Goal: Task Accomplishment & Management: Use online tool/utility

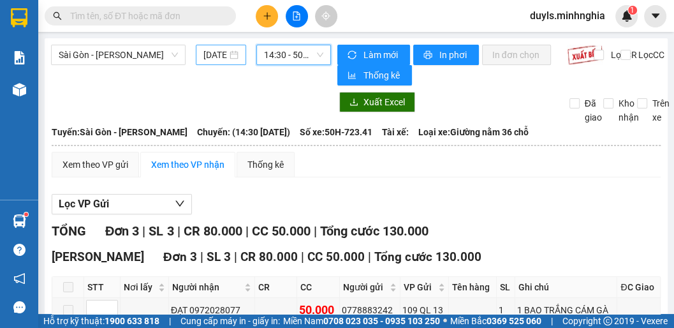
click at [221, 56] on input "[DATE]" at bounding box center [216, 55] width 24 height 14
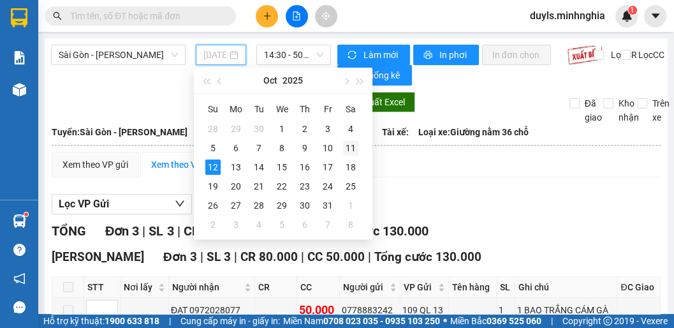
click at [350, 148] on div "11" at bounding box center [350, 147] width 15 height 15
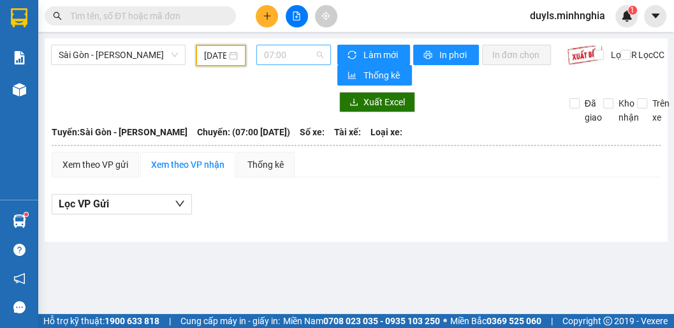
click at [299, 61] on span "07:00" at bounding box center [293, 54] width 59 height 19
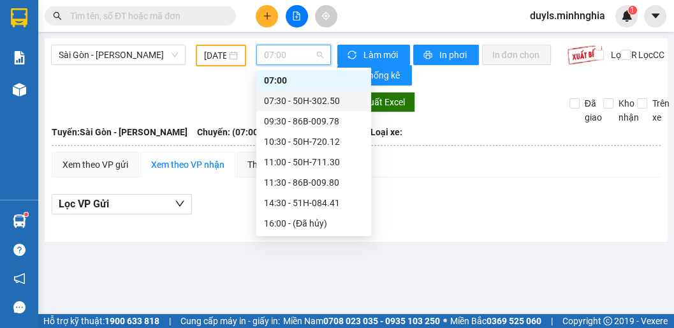
click at [311, 103] on div "07:30 - 50H-302.50" at bounding box center [314, 101] width 100 height 14
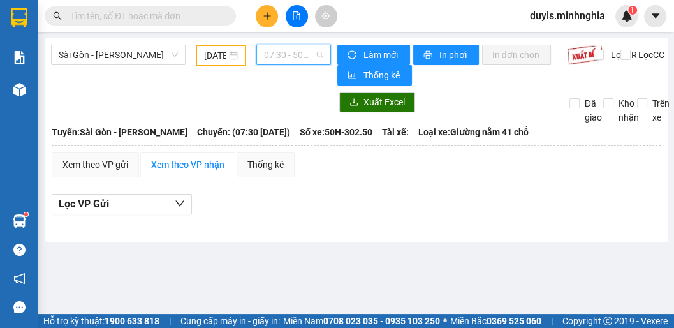
click at [280, 53] on span "07:30 - 50H-302.50" at bounding box center [293, 54] width 59 height 19
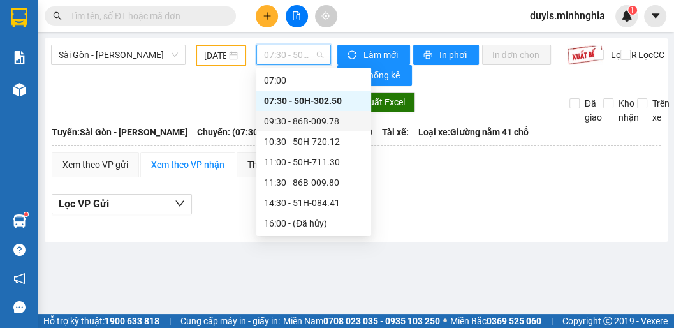
click at [301, 120] on div "09:30 - 86B-009.78" at bounding box center [314, 121] width 100 height 14
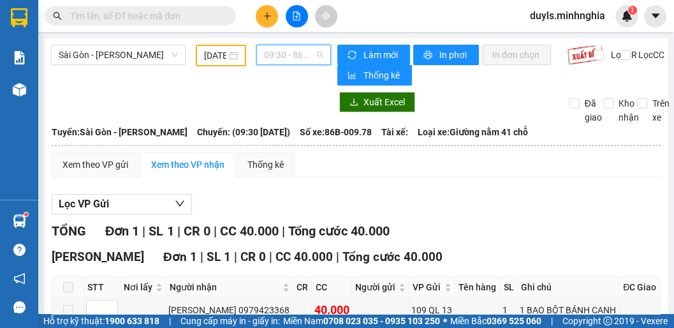
click at [287, 59] on span "09:30 - 86B-009.78" at bounding box center [293, 54] width 59 height 19
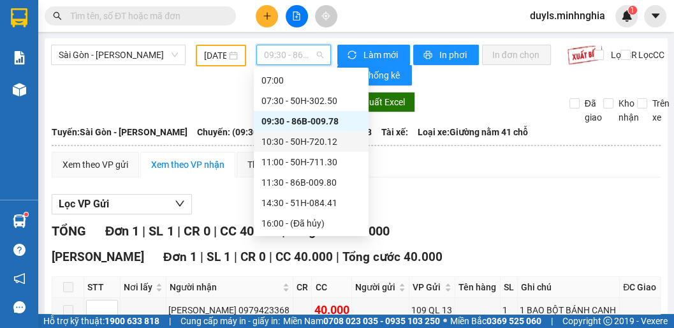
click at [308, 142] on div "10:30 - 50H-720.12" at bounding box center [312, 142] width 100 height 14
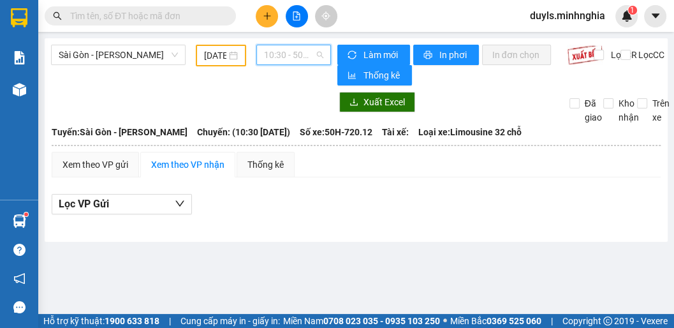
drag, startPoint x: 273, startPoint y: 48, endPoint x: 318, endPoint y: 106, distance: 73.6
click at [276, 54] on span "10:30 - 50H-720.12" at bounding box center [293, 54] width 59 height 19
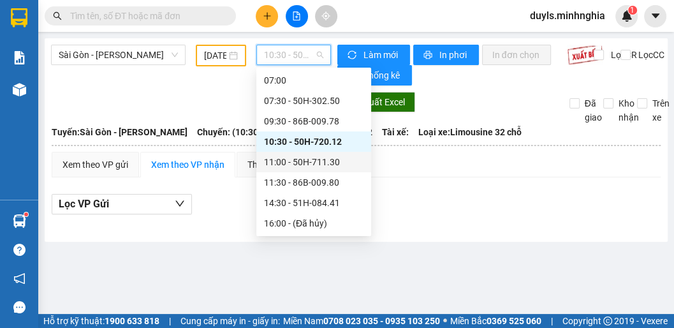
click at [306, 164] on div "11:00 - 50H-711.30" at bounding box center [314, 162] width 100 height 14
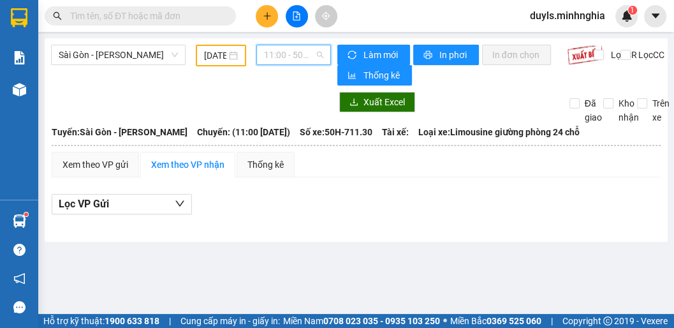
click at [286, 53] on span "11:00 - 50H-711.30" at bounding box center [293, 54] width 59 height 19
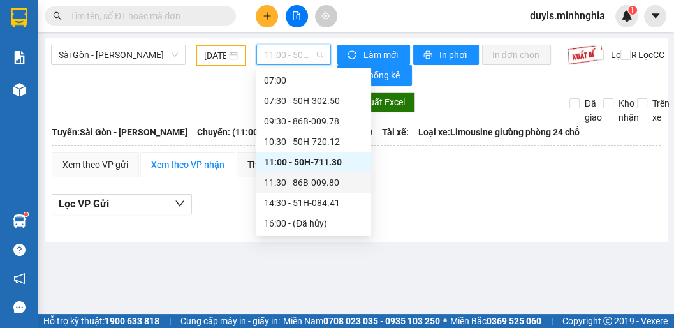
click at [315, 186] on div "11:30 - 86B-009.80" at bounding box center [314, 182] width 100 height 14
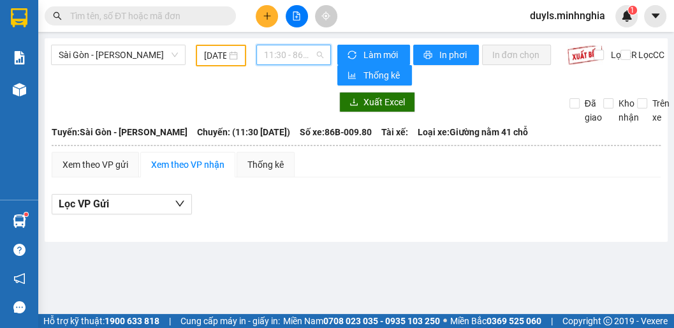
click at [281, 54] on span "11:30 - 86B-009.80" at bounding box center [293, 54] width 59 height 19
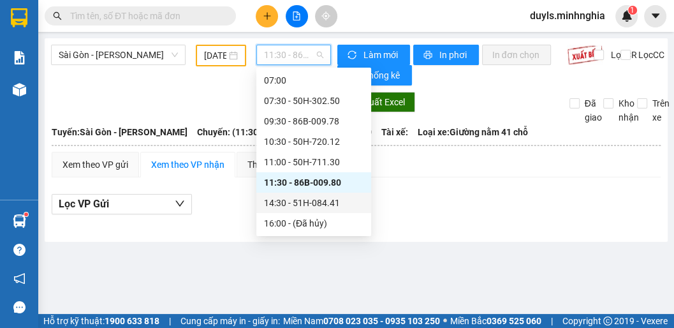
click at [313, 207] on div "14:30 - 51H-084.41" at bounding box center [314, 203] width 100 height 14
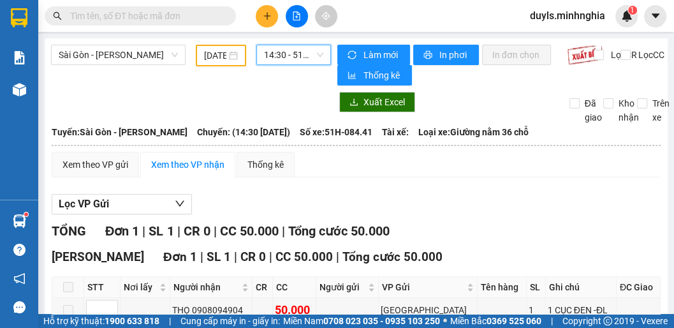
click at [294, 57] on span "14:30 - 51H-084.41" at bounding box center [293, 54] width 59 height 19
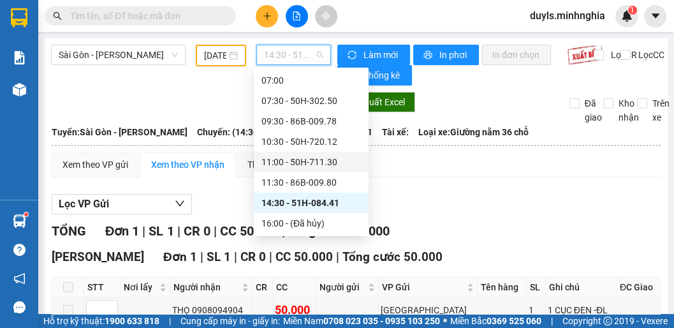
scroll to position [71, 0]
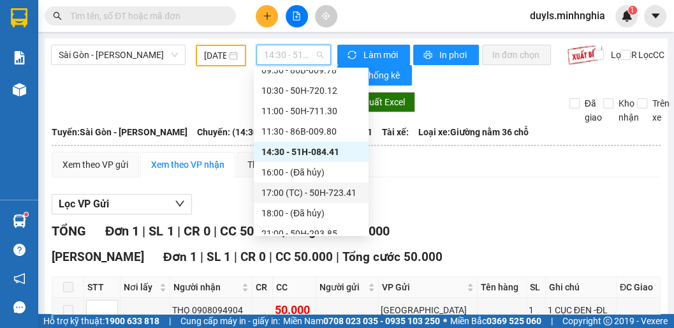
click at [303, 192] on div "17:00 (TC) - 50H-723.41" at bounding box center [312, 193] width 100 height 14
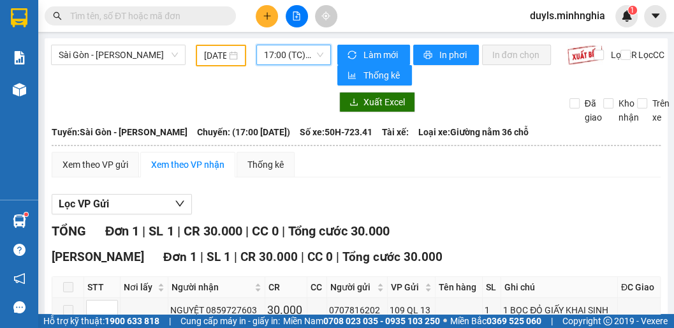
click at [285, 56] on span "17:00 (TC) - 50H-723.41" at bounding box center [293, 54] width 59 height 19
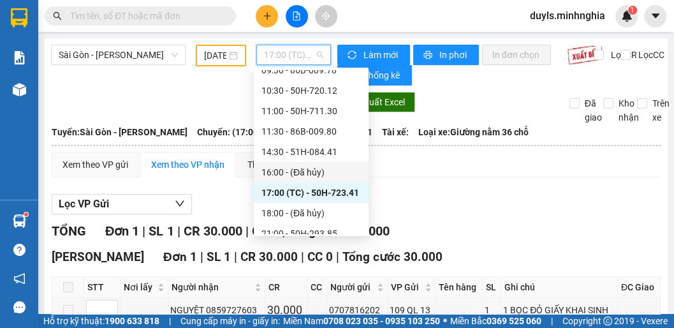
scroll to position [123, 0]
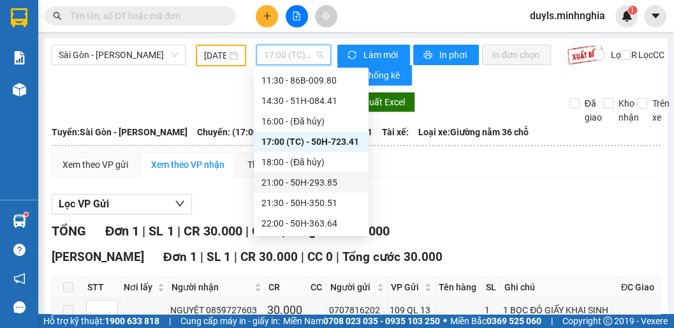
click at [306, 187] on div "21:00 - 50H-293.85" at bounding box center [312, 182] width 100 height 14
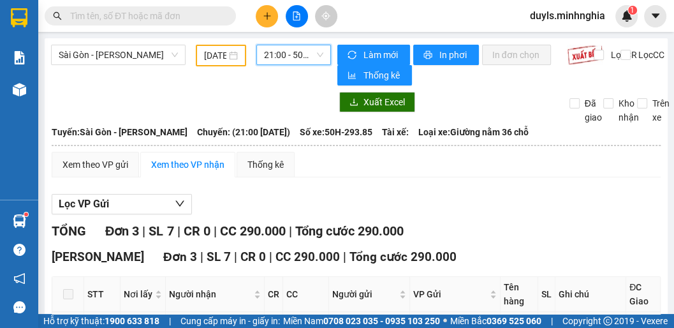
click at [288, 56] on span "21:00 - 50H-293.85" at bounding box center [293, 54] width 59 height 19
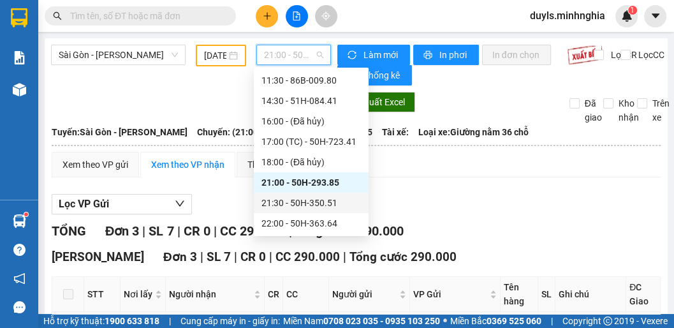
click at [322, 202] on div "21:30 - 50H-350.51" at bounding box center [312, 203] width 100 height 14
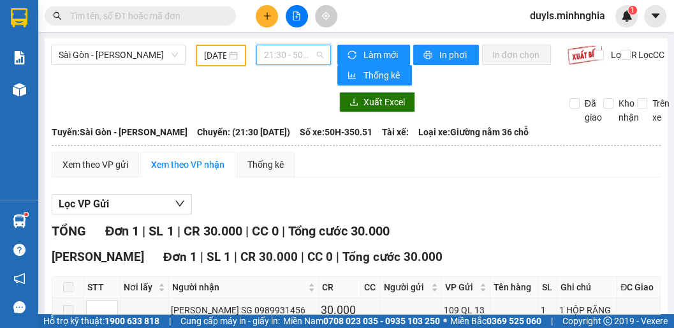
click at [276, 51] on span "21:30 - 50H-350.51" at bounding box center [293, 54] width 59 height 19
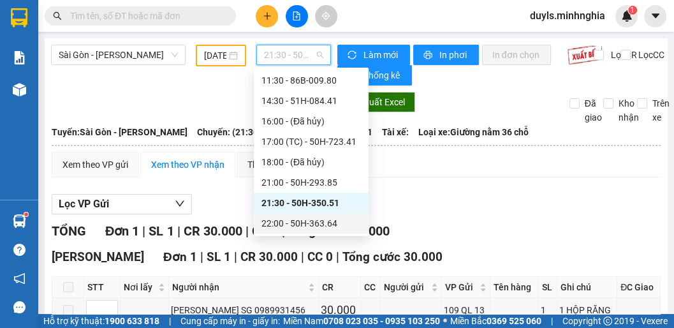
click at [308, 217] on div "22:00 - 50H-363.64" at bounding box center [312, 223] width 100 height 14
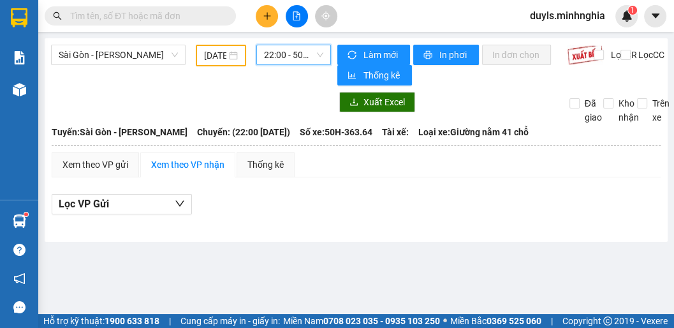
click at [227, 54] on input "[DATE]" at bounding box center [215, 55] width 22 height 14
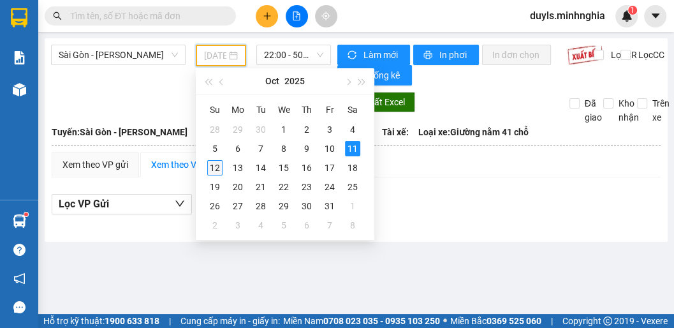
click at [209, 166] on div "12" at bounding box center [214, 167] width 15 height 15
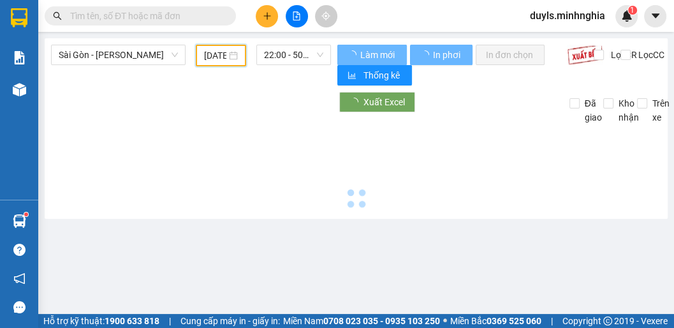
type input "[DATE]"
